Goal: Answer question/provide support: Share knowledge or assist other users

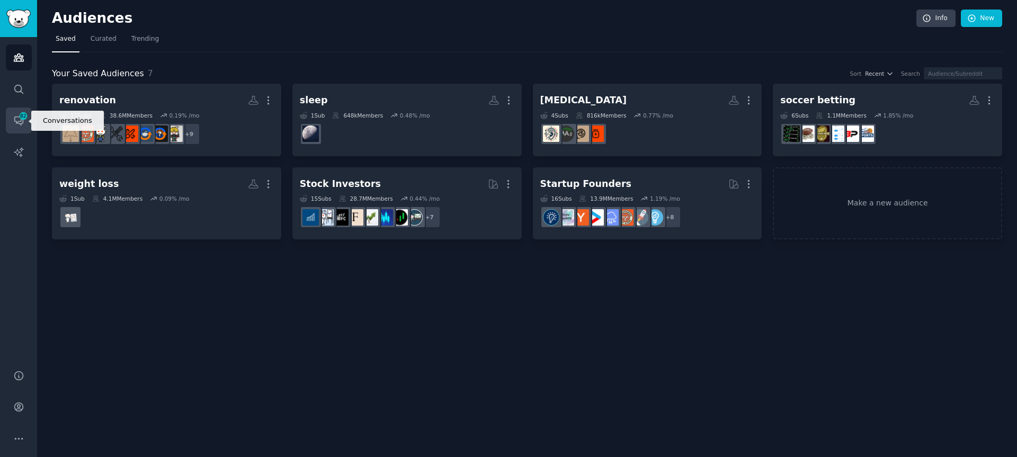
click at [19, 115] on span "82" at bounding box center [24, 115] width 10 height 7
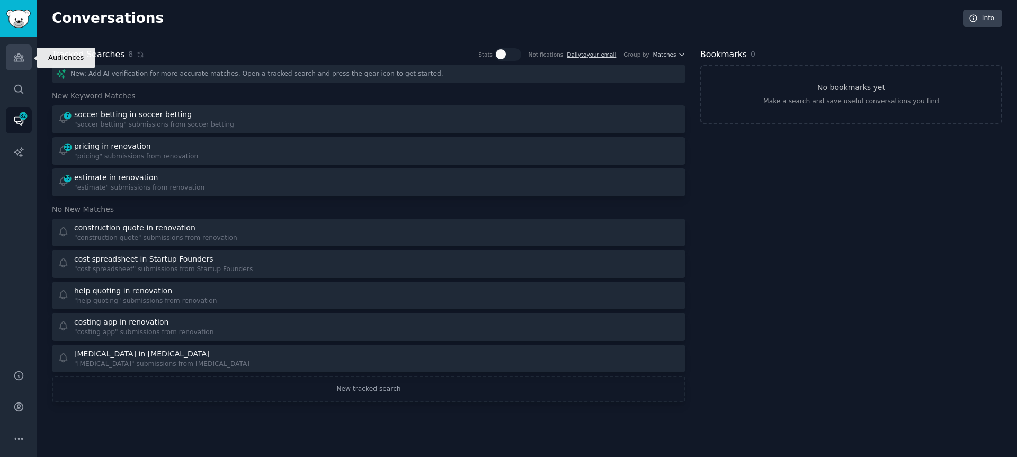
click at [19, 48] on link "Audiences" at bounding box center [19, 57] width 26 height 26
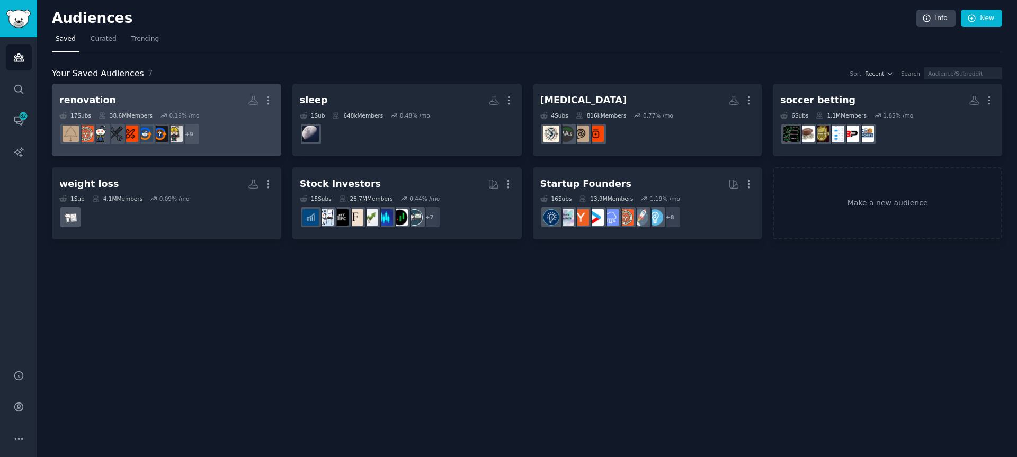
click at [88, 95] on div "renovation" at bounding box center [87, 100] width 57 height 13
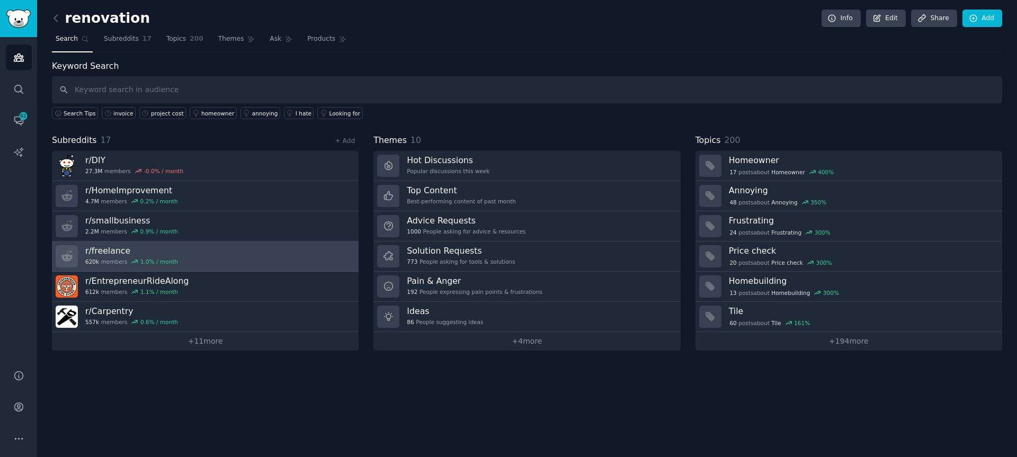
click at [117, 250] on h3 "r/ freelance" at bounding box center [131, 250] width 93 height 11
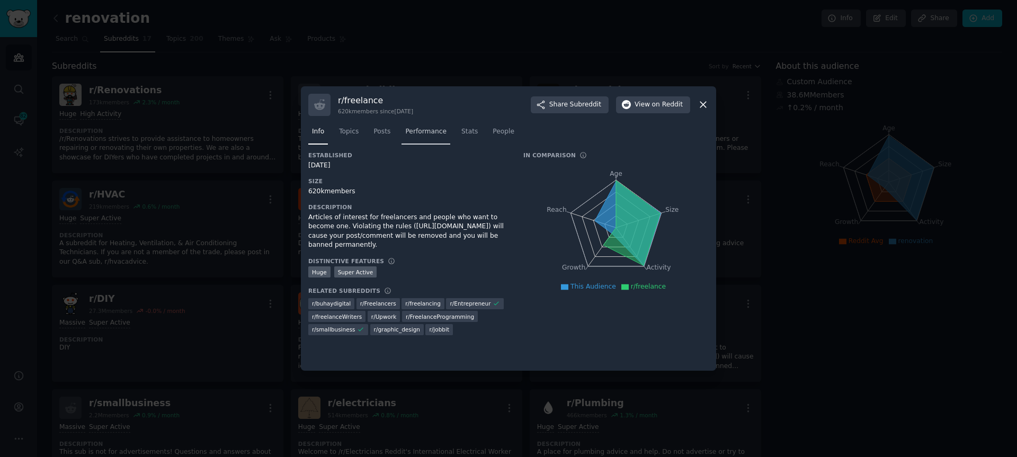
click at [426, 128] on span "Performance" at bounding box center [425, 132] width 41 height 10
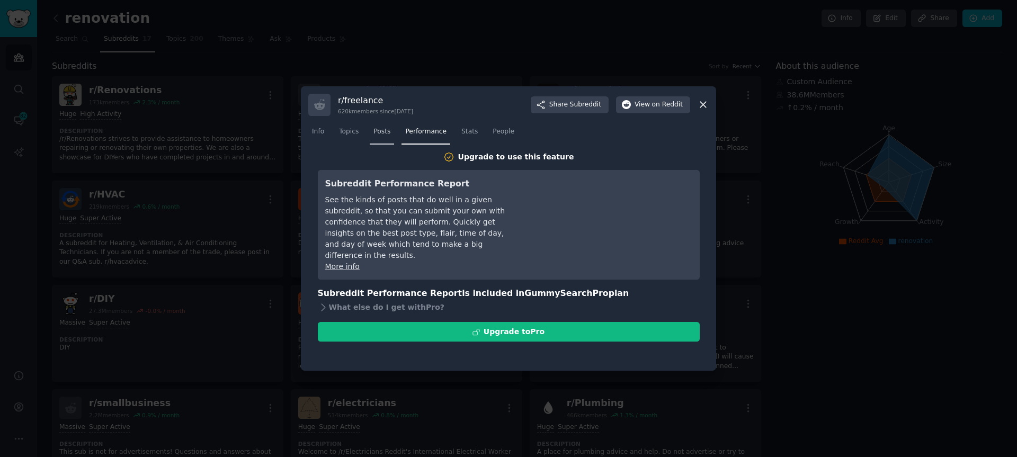
click at [371, 130] on link "Posts" at bounding box center [382, 134] width 24 height 22
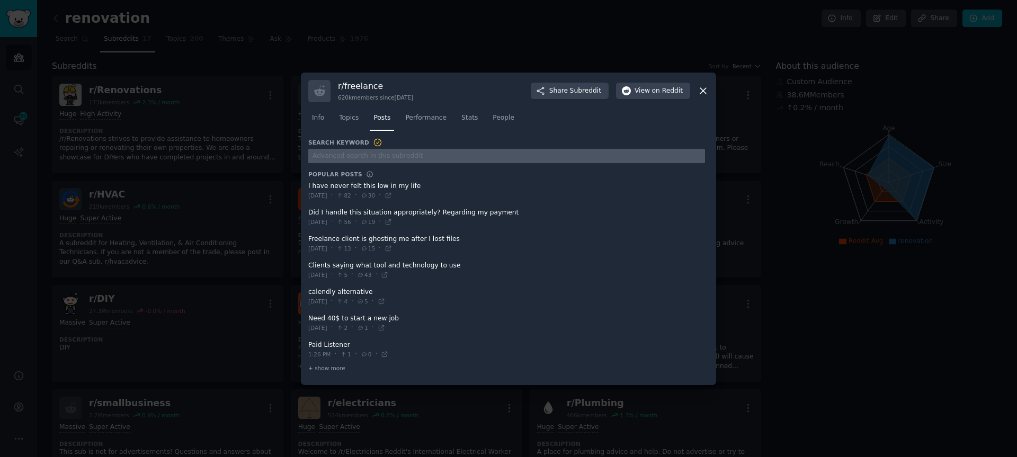
click at [367, 161] on input "text" at bounding box center [506, 156] width 397 height 14
type input "invoice"
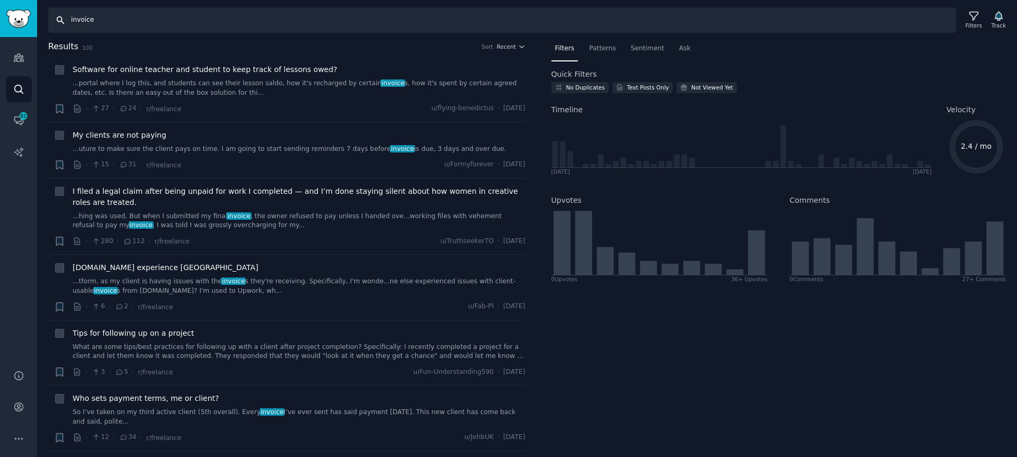
click at [102, 20] on input "invoice" at bounding box center [502, 19] width 908 height 25
type input "invoice app"
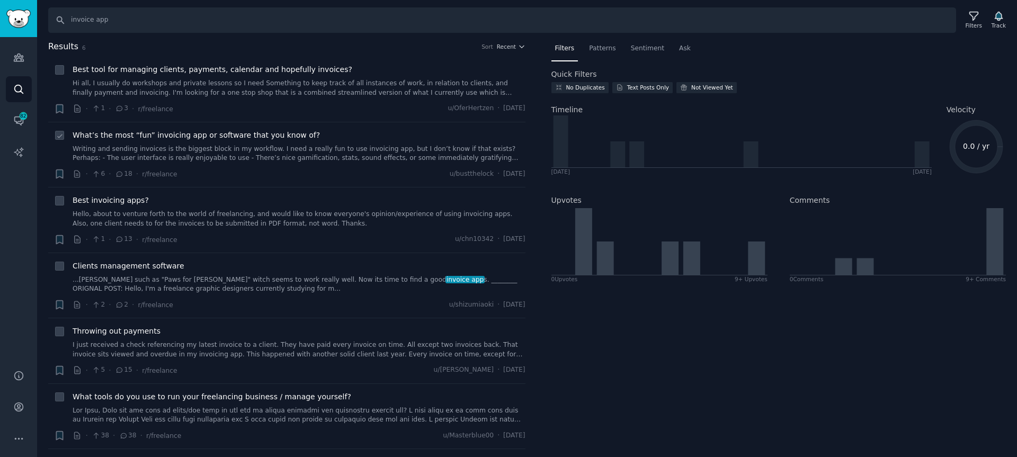
click at [127, 136] on span "What’s the most “fun” invoicing app or software that you know of?" at bounding box center [196, 135] width 247 height 11
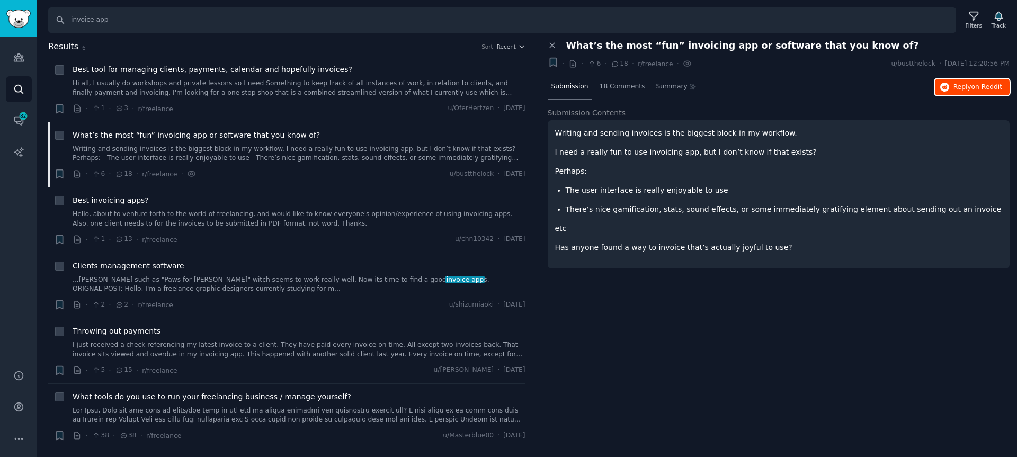
click at [953, 83] on span "Reply on Reddit" at bounding box center [977, 88] width 49 height 10
